Goal: Task Accomplishment & Management: Complete application form

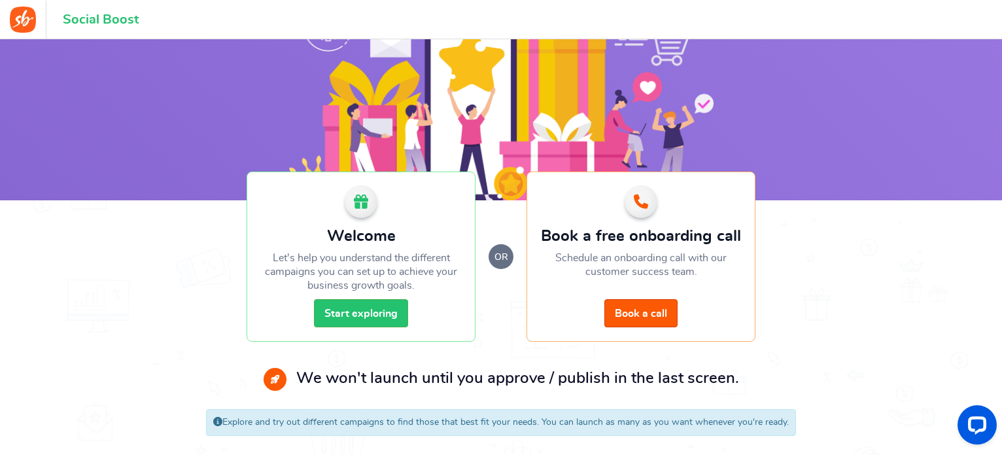
scroll to position [93, 0]
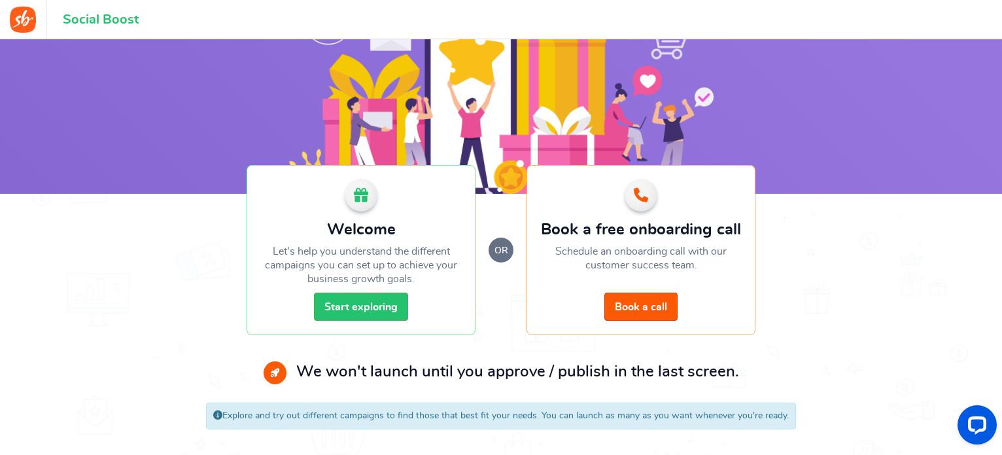
click at [372, 258] on p "Let's help you understand the different campaigns you can set up to achieve you…" at bounding box center [361, 265] width 202 height 41
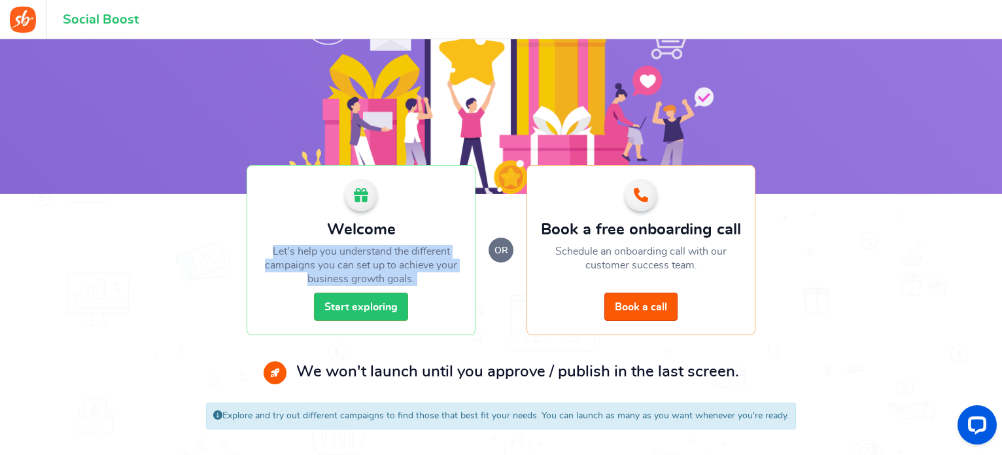
click at [372, 258] on p "Let's help you understand the different campaigns you can set up to achieve you…" at bounding box center [361, 265] width 202 height 41
click at [348, 302] on link "Start exploring" at bounding box center [361, 306] width 94 height 28
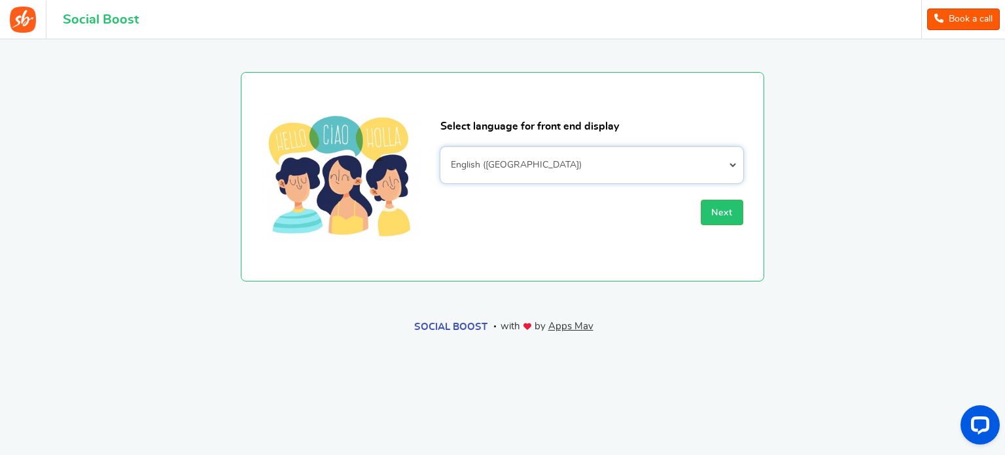
click at [552, 168] on select "Afrikaans Albanian Arabic Armenian Azerbaijani Basque Belarusian Bengali Bosnia…" at bounding box center [591, 165] width 303 height 37
select select "pt_BR"
click at [440, 147] on select "Afrikaans Albanian Arabic Armenian Azerbaijani Basque Belarusian Bengali Bosnia…" at bounding box center [591, 165] width 303 height 37
click at [720, 211] on span "Next" at bounding box center [722, 212] width 22 height 9
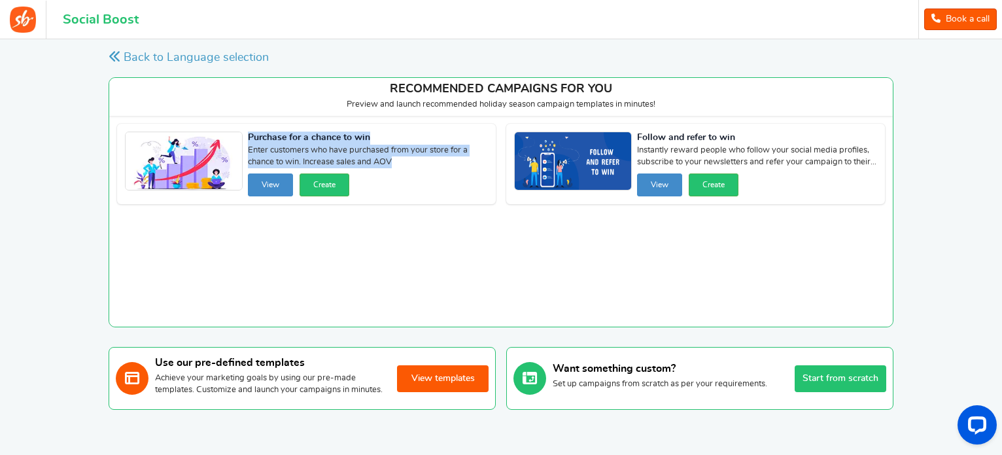
drag, startPoint x: 392, startPoint y: 166, endPoint x: 270, endPoint y: 135, distance: 126.2
click at [246, 138] on div "Purchase for a chance to win Enter customers who have purchased from your store…" at bounding box center [306, 164] width 379 height 80
click at [330, 181] on button "Create" at bounding box center [325, 184] width 50 height 23
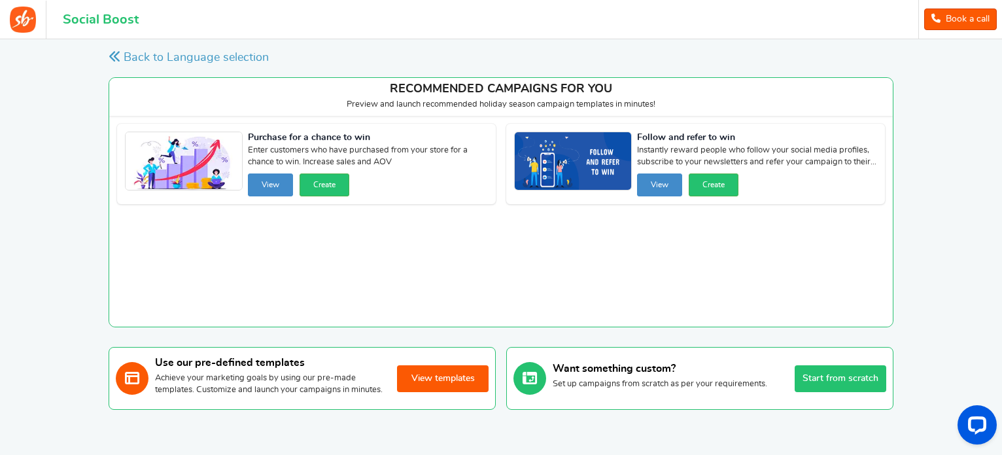
click at [0, 0] on div at bounding box center [0, 0] width 0 height 0
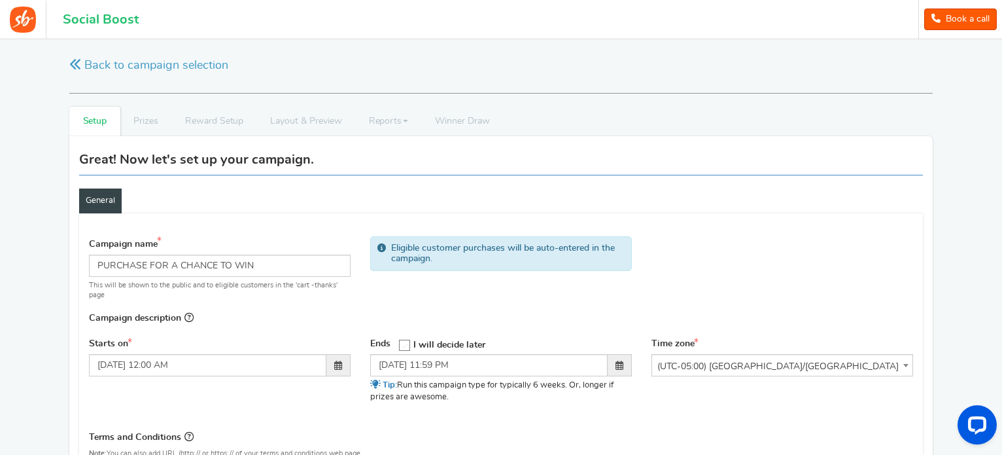
scroll to position [310, 0]
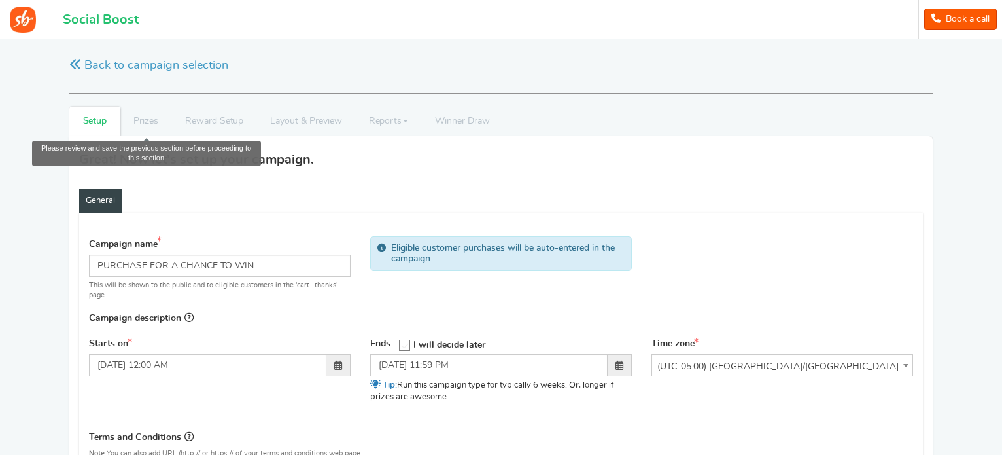
click at [141, 120] on li "Prizes" at bounding box center [146, 121] width 52 height 29
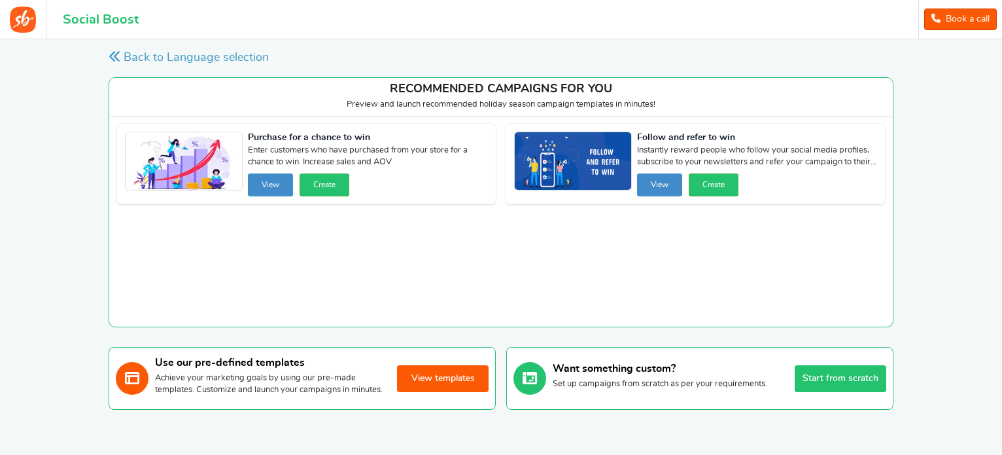
click at [263, 183] on button "View" at bounding box center [270, 184] width 45 height 23
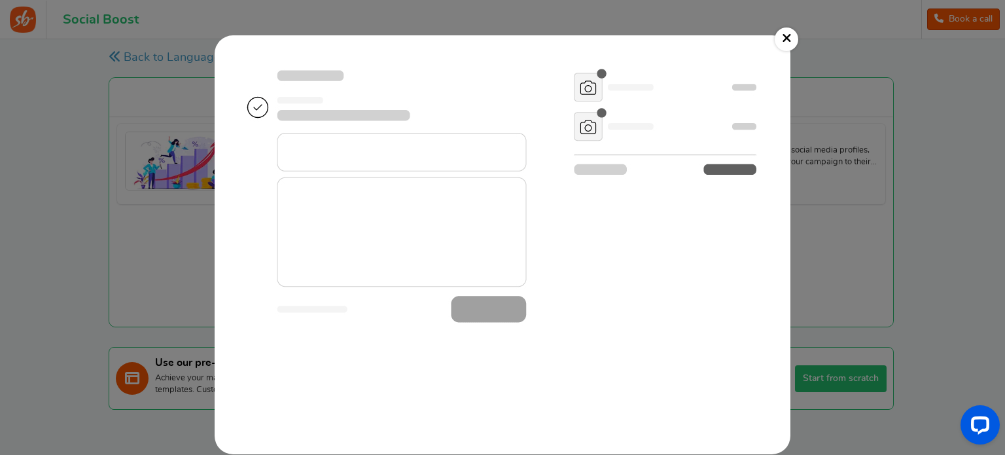
click at [488, 177] on img at bounding box center [503, 244] width 550 height 393
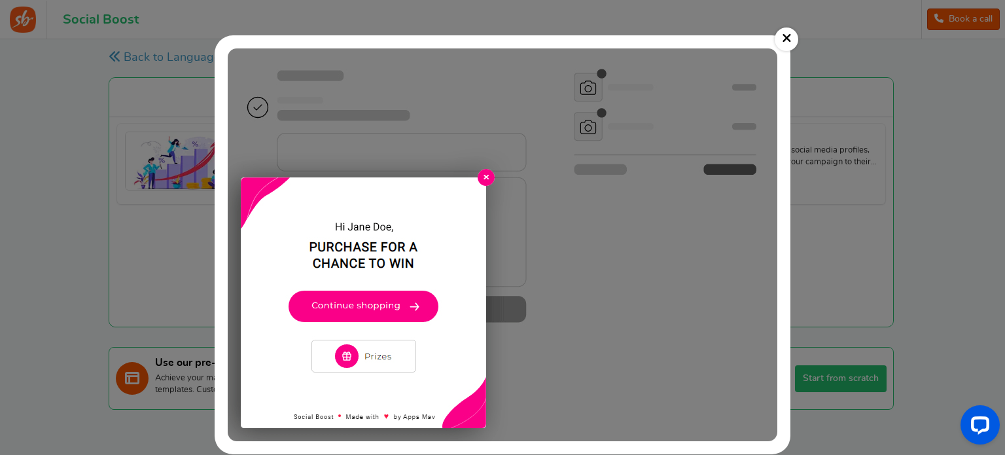
click at [482, 177] on img at bounding box center [503, 244] width 550 height 393
click at [782, 37] on link "×" at bounding box center [787, 39] width 24 height 24
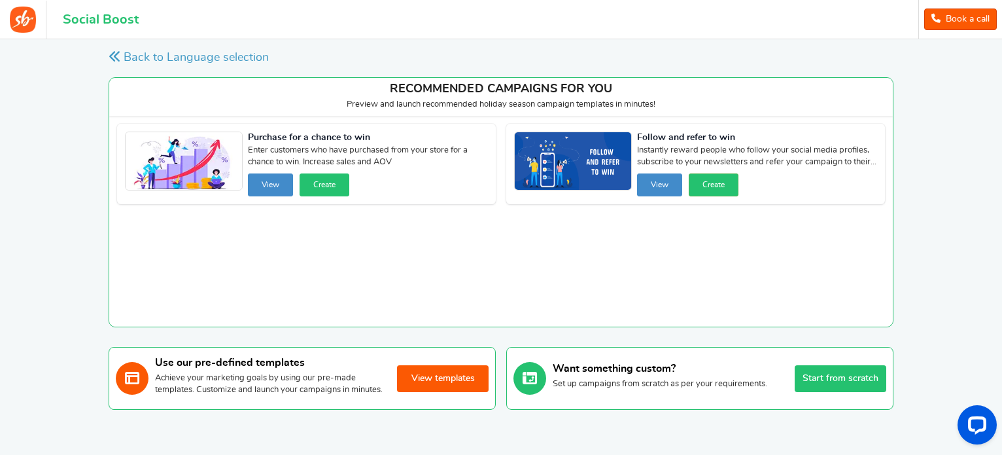
click at [330, 187] on button "Create" at bounding box center [325, 184] width 50 height 23
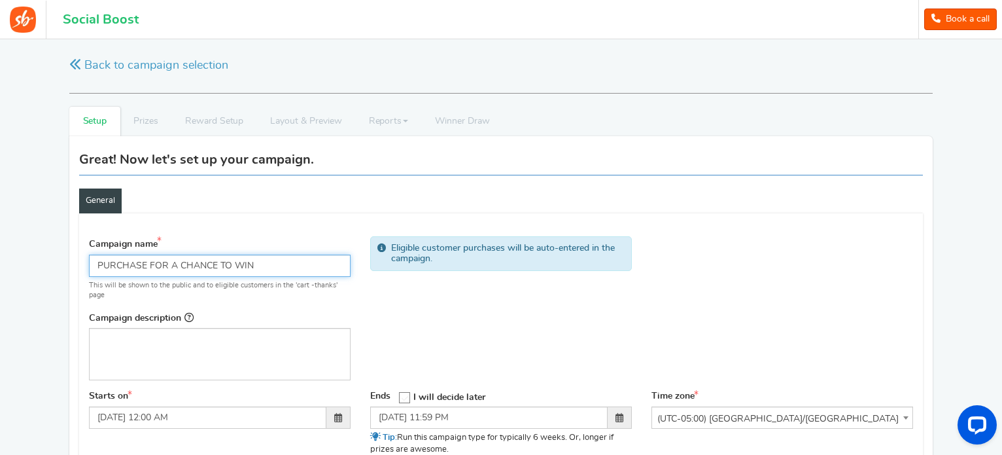
click at [294, 267] on input "PURCHASE FOR A CHANCE TO WIN" at bounding box center [220, 266] width 262 height 22
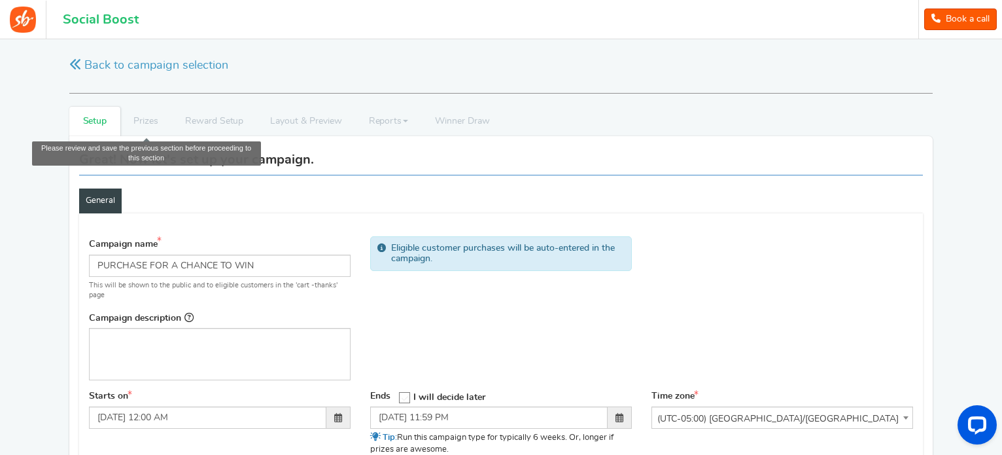
click at [149, 122] on li "Prizes" at bounding box center [146, 121] width 52 height 29
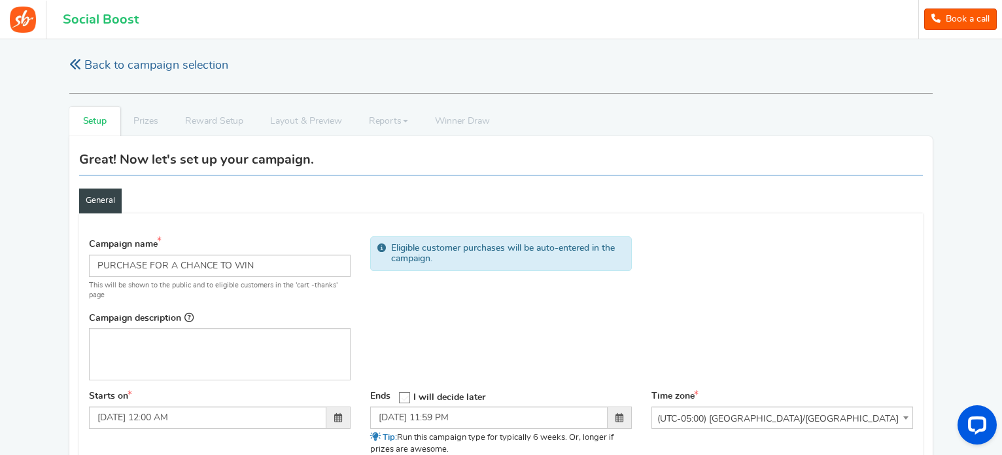
click at [78, 62] on icon at bounding box center [75, 64] width 12 height 12
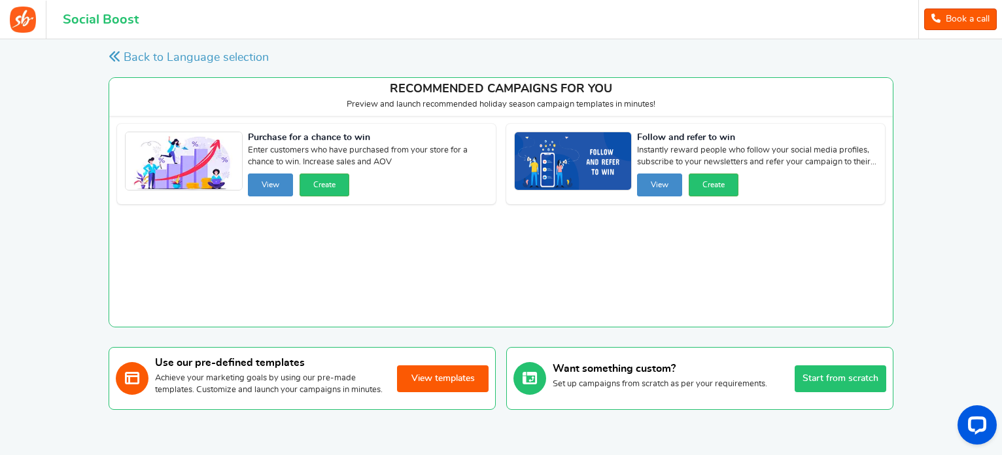
click at [699, 141] on strong "Follow and refer to win" at bounding box center [757, 138] width 240 height 13
click at [698, 141] on strong "Follow and refer to win" at bounding box center [757, 138] width 240 height 13
click at [700, 152] on span "Instantly reward people who follow your social media profiles, subscribe to you…" at bounding box center [757, 157] width 240 height 24
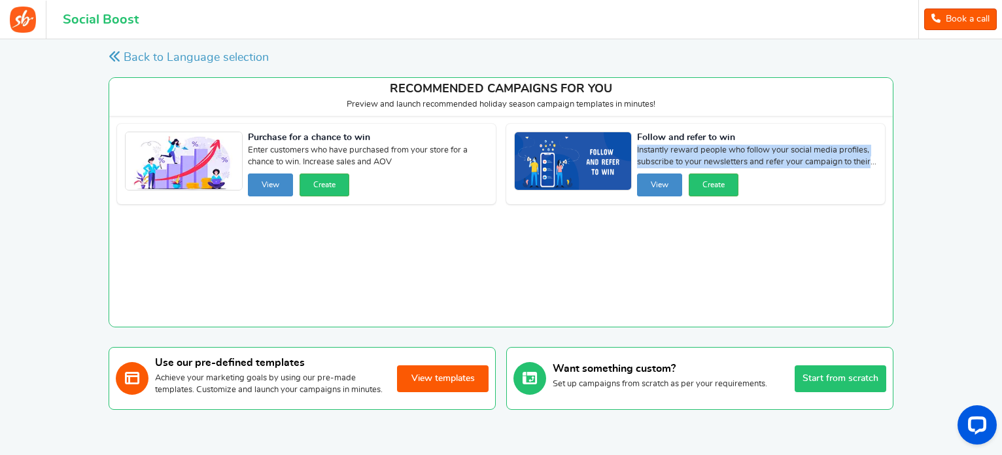
click at [700, 152] on span "Instantly reward people who follow your social media profiles, subscribe to you…" at bounding box center [757, 157] width 240 height 24
click at [777, 222] on div "Purchase for a chance to win Enter customers who have purchased from your store…" at bounding box center [501, 221] width 784 height 211
click at [23, 26] on img at bounding box center [23, 20] width 26 height 26
